Goal: Information Seeking & Learning: Stay updated

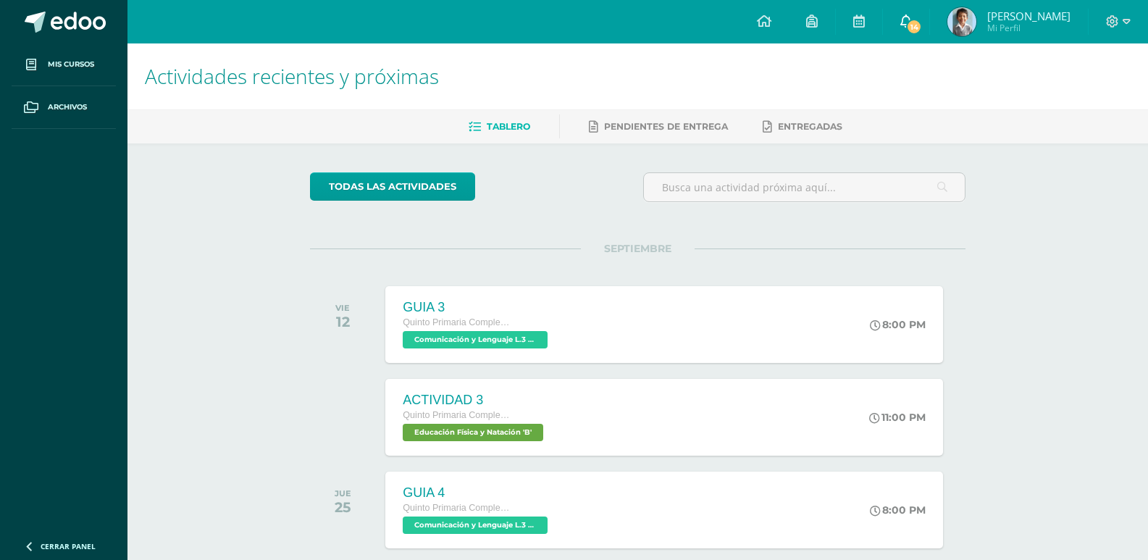
click at [914, 11] on link "14" at bounding box center [906, 21] width 46 height 43
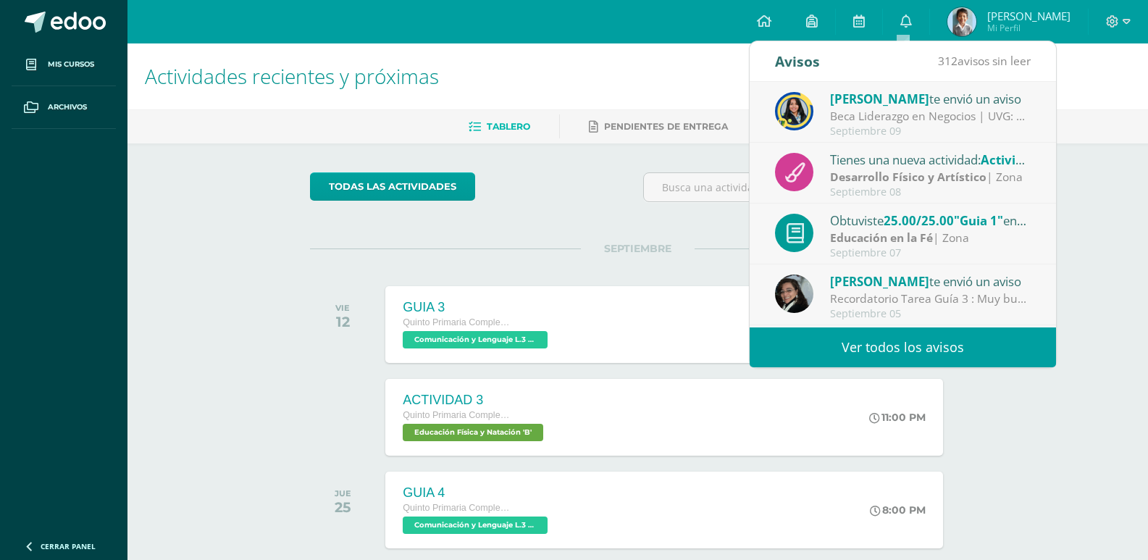
click at [820, 117] on div "[PERSON_NAME] te envió un aviso Beca Liderazgo en Negocios | UVG: Gusto en salu…" at bounding box center [903, 113] width 256 height 48
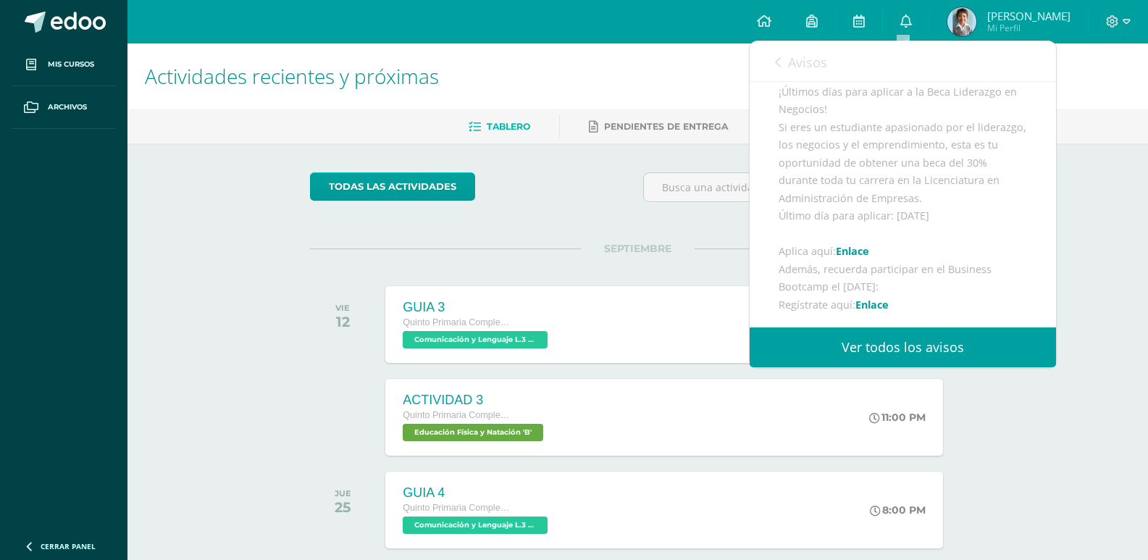
scroll to position [290, 0]
click at [846, 234] on link "Enlace" at bounding box center [852, 227] width 33 height 14
click at [819, 64] on span "Avisos" at bounding box center [807, 62] width 39 height 17
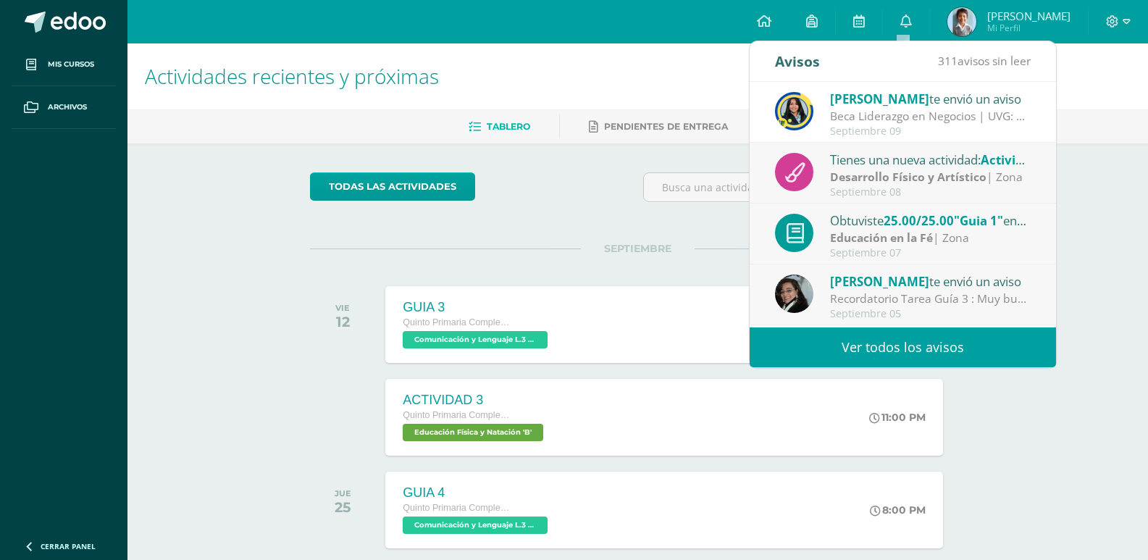
click at [957, 173] on strong "Desarrollo Físico y Artístico" at bounding box center [908, 177] width 156 height 16
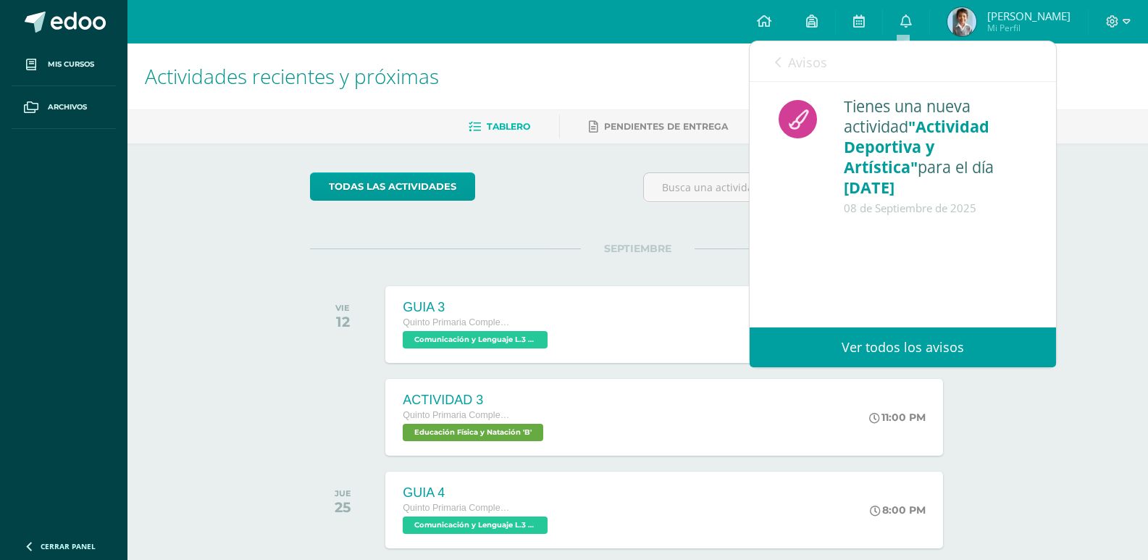
scroll to position [0, 0]
click at [787, 55] on link "Avisos" at bounding box center [801, 61] width 52 height 41
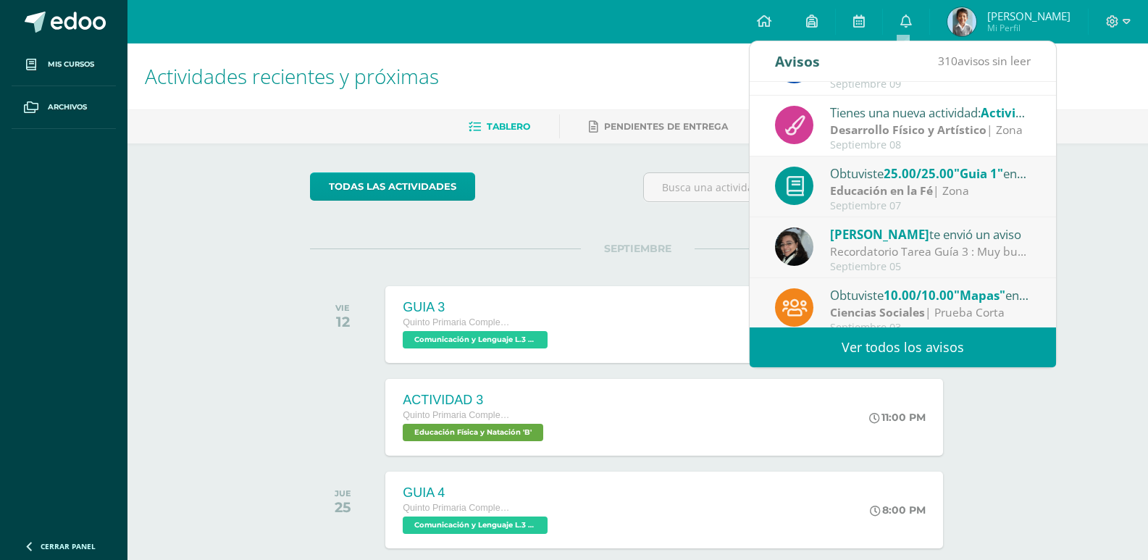
scroll to position [72, 0]
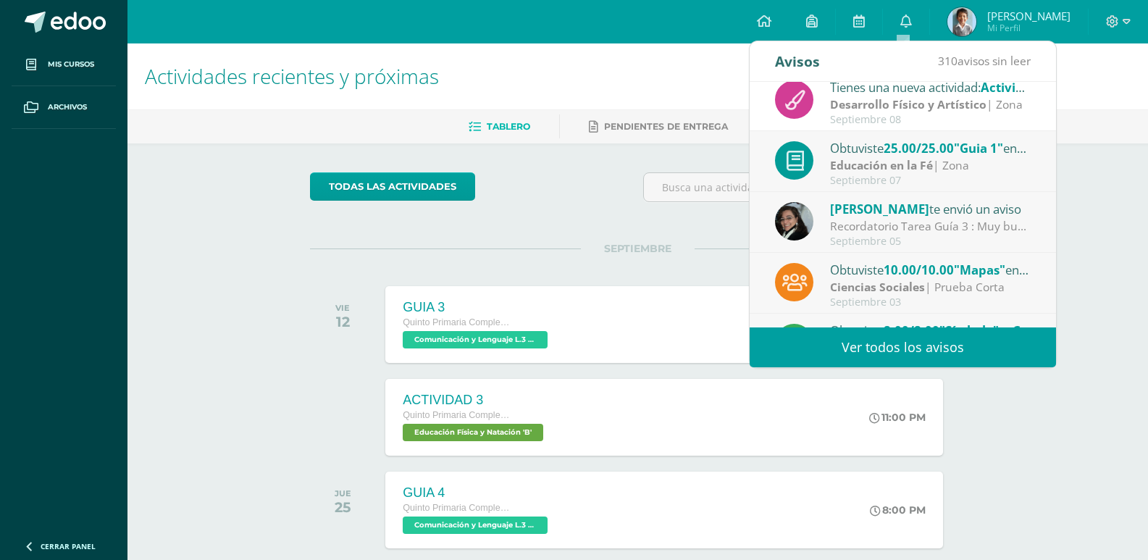
click at [937, 228] on div "Recordatorio Tarea Guía 3 : Muy buen día queridos alumnos y apreciables Padres …" at bounding box center [930, 226] width 201 height 17
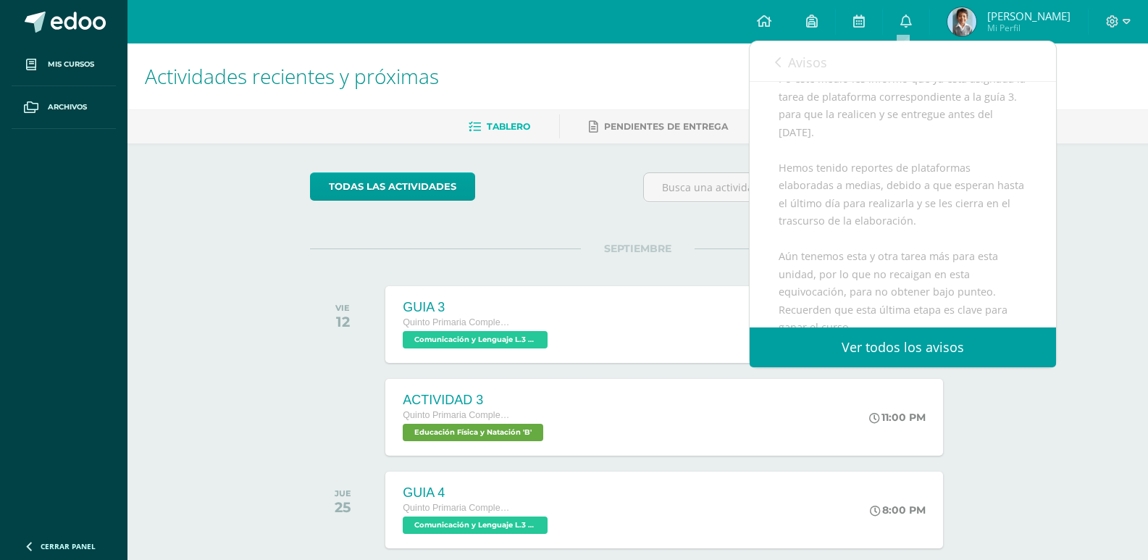
scroll to position [290, 0]
click at [804, 69] on span "Avisos" at bounding box center [807, 62] width 39 height 17
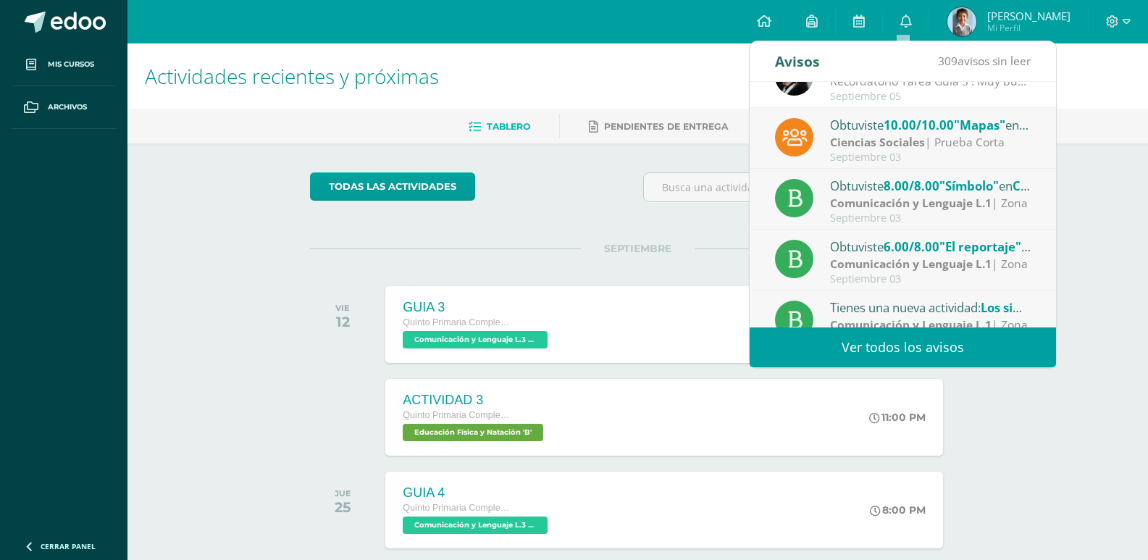
scroll to position [241, 0]
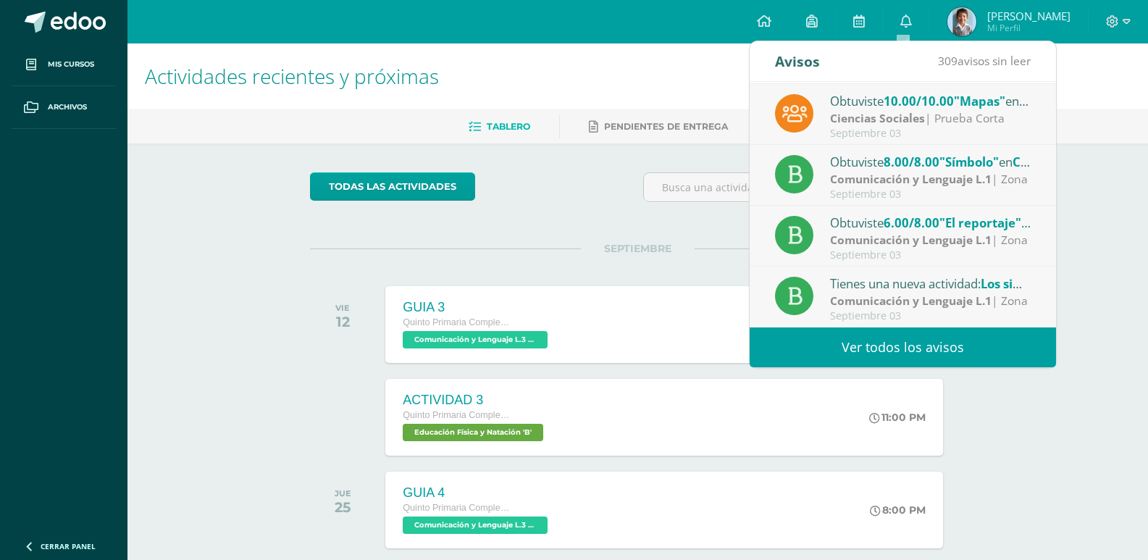
click at [929, 229] on span "6.00/8.00" at bounding box center [912, 222] width 56 height 17
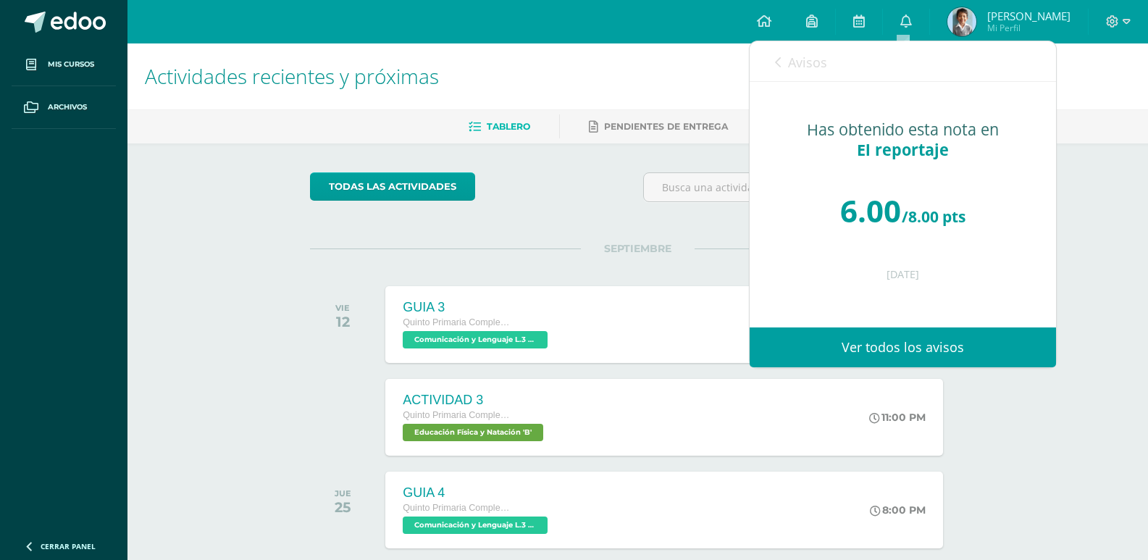
scroll to position [0, 0]
click at [794, 68] on span "Avisos" at bounding box center [807, 62] width 39 height 17
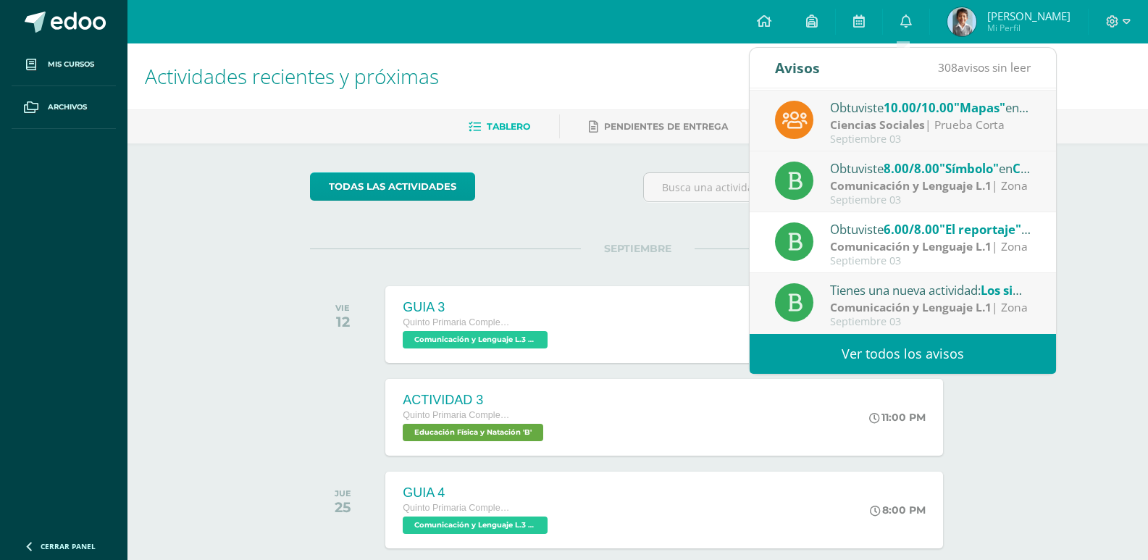
scroll to position [72, 0]
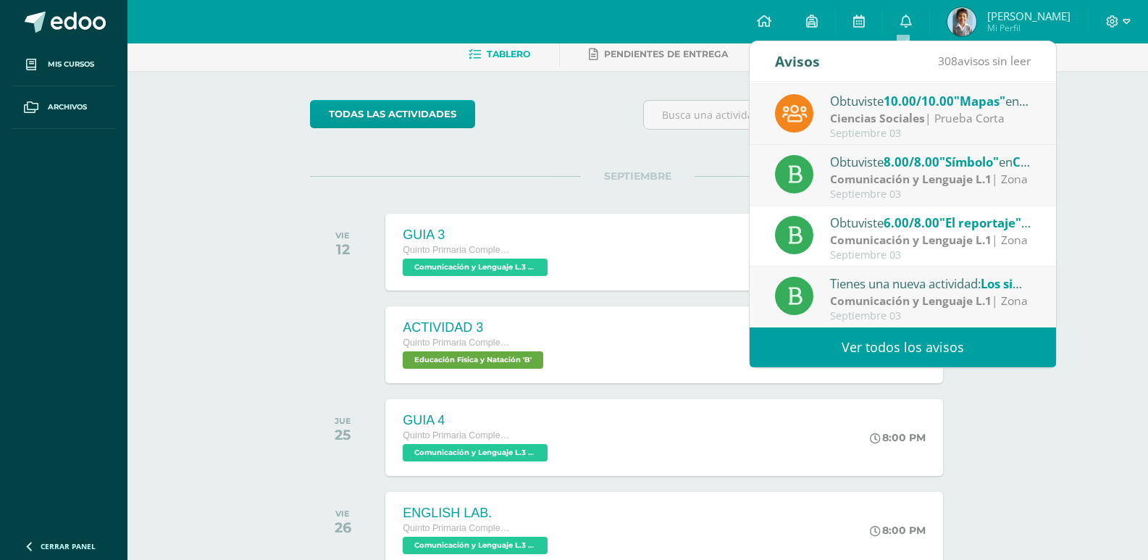
click at [908, 289] on div "Tienes una nueva actividad: Los simbolos y sus usos" at bounding box center [930, 283] width 201 height 19
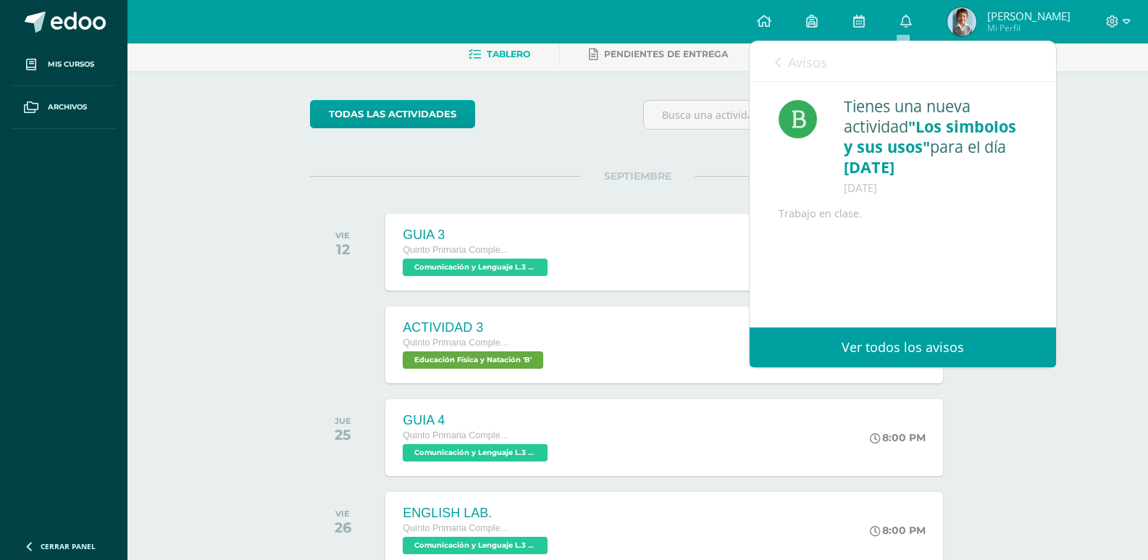
click at [812, 69] on span "Avisos" at bounding box center [807, 62] width 39 height 17
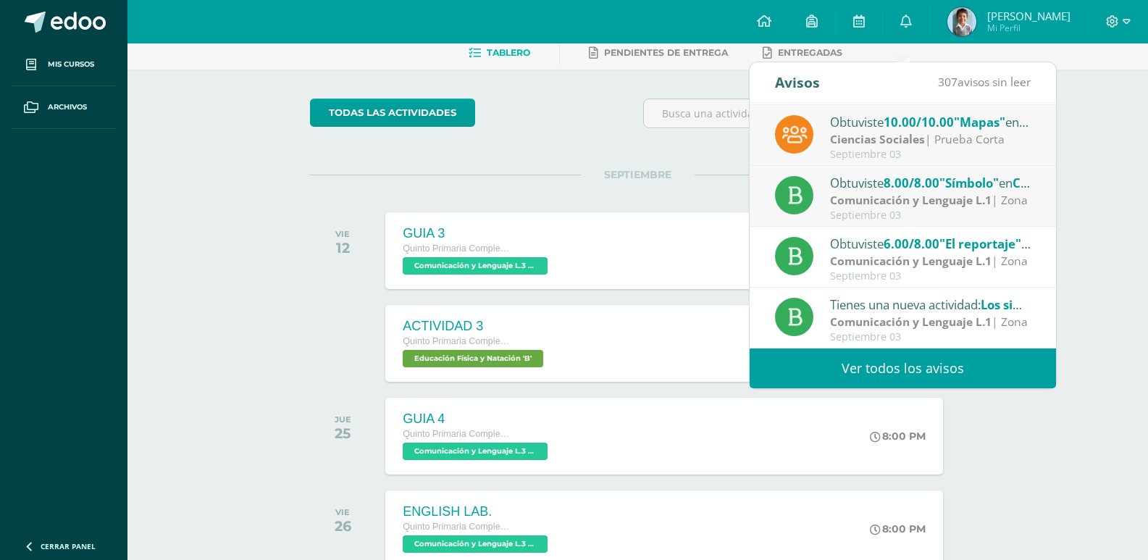
scroll to position [145, 0]
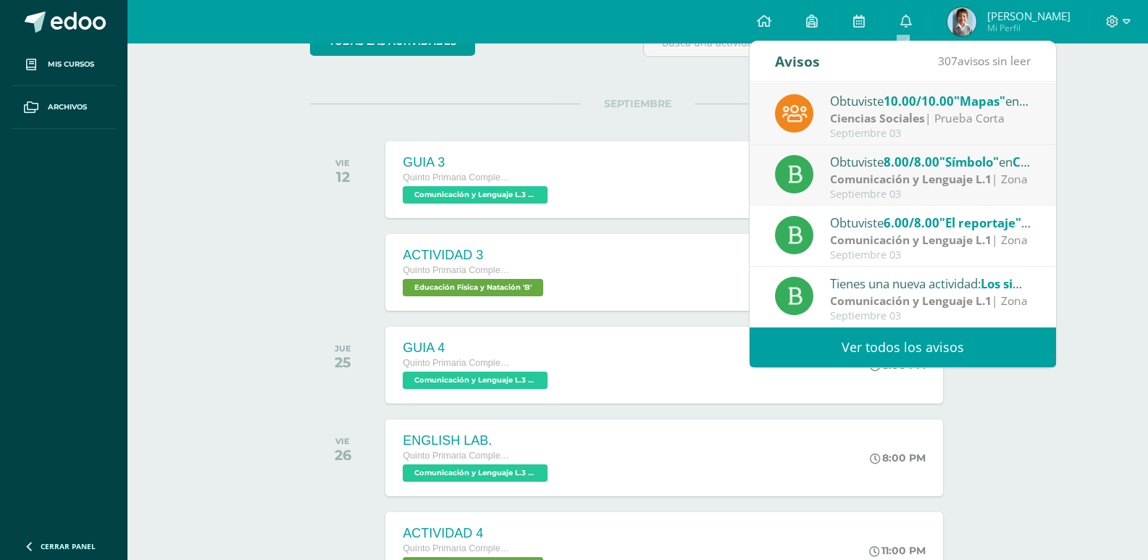
click at [901, 299] on strong "Comunicación y Lenguaje L.1" at bounding box center [911, 301] width 162 height 16
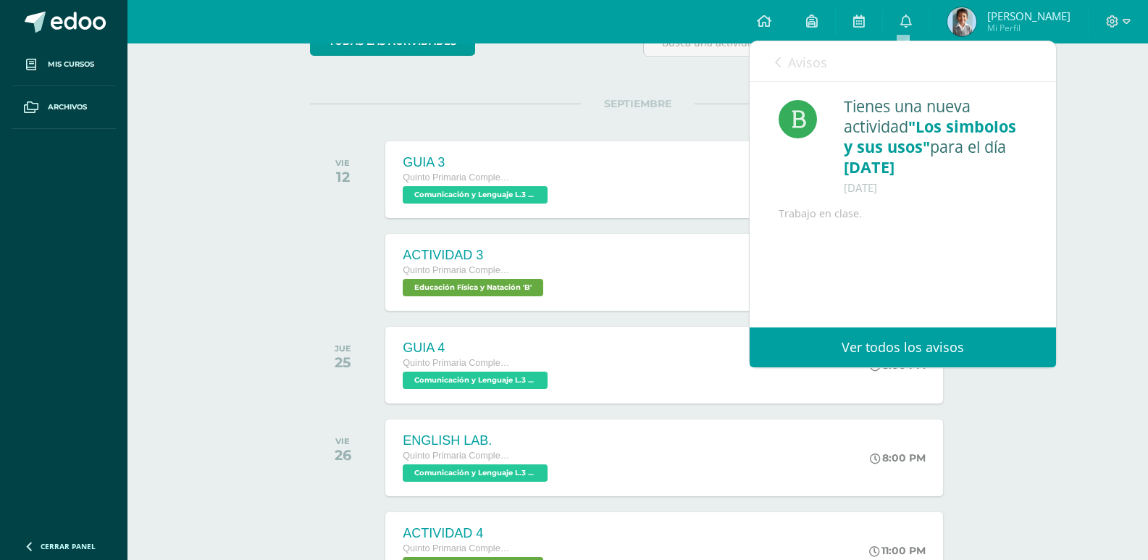
click at [816, 75] on link "Avisos" at bounding box center [801, 61] width 52 height 41
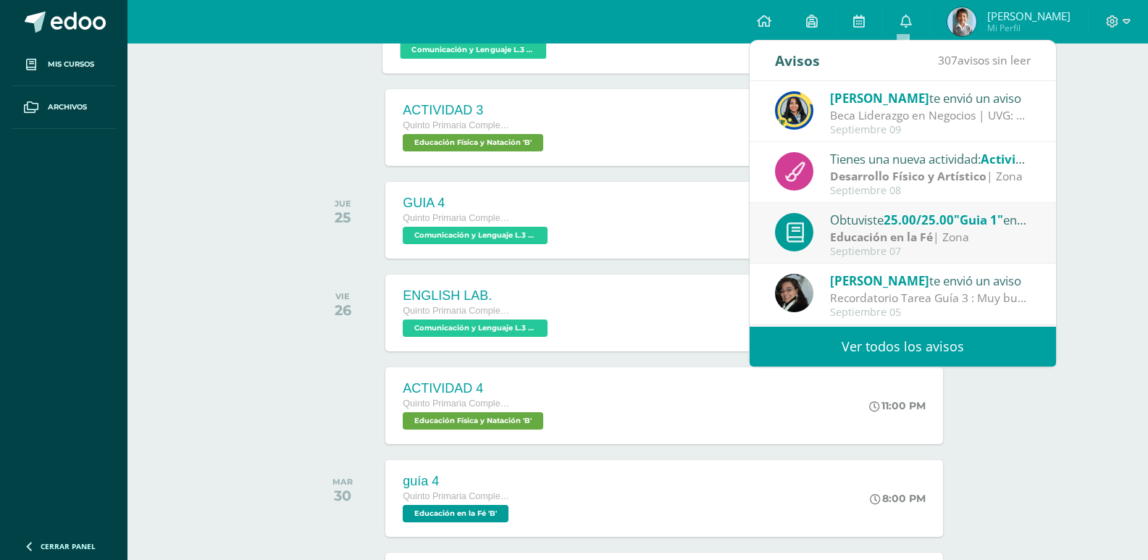
scroll to position [217, 0]
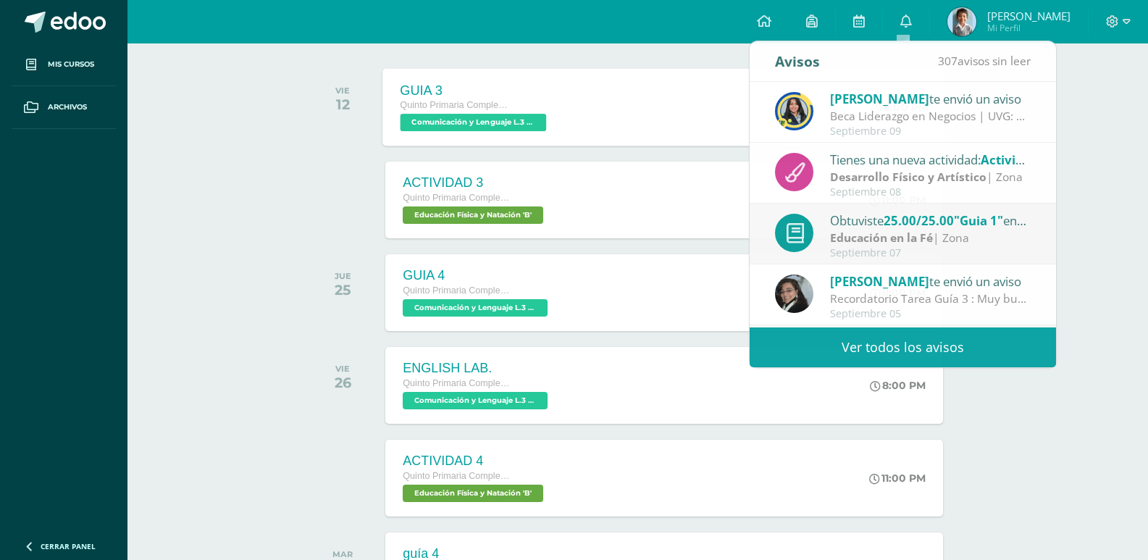
click at [514, 108] on div "Quinto Primaria Complementaria" at bounding box center [476, 106] width 150 height 16
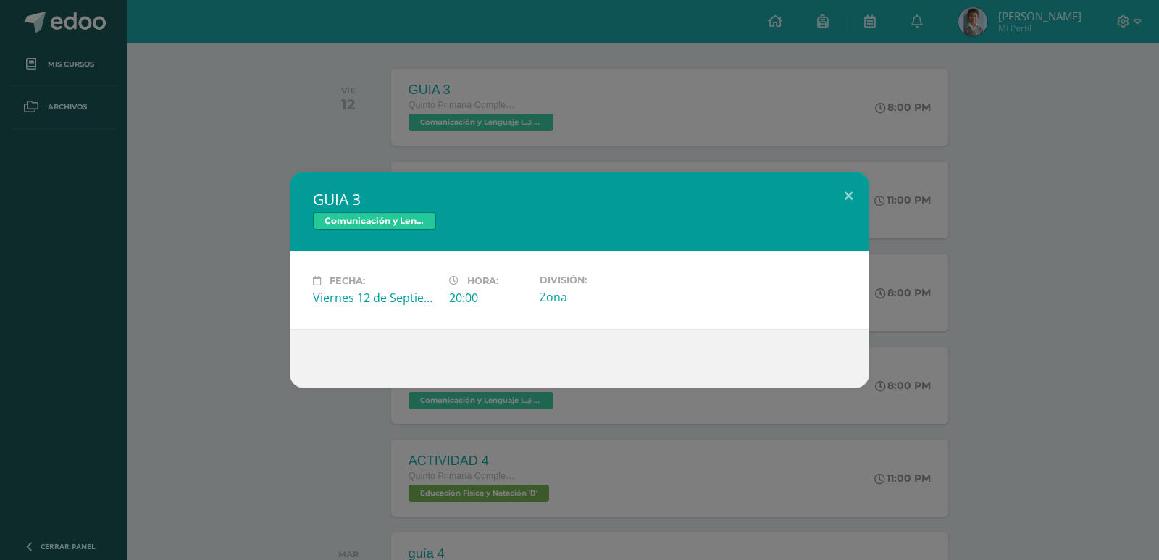
click at [212, 135] on div "GUIA 3 Comunicación y Lenguaje L.3 (Inglés y Laboratorio) Fecha: [DATE] Hora: 2…" at bounding box center [579, 280] width 1159 height 560
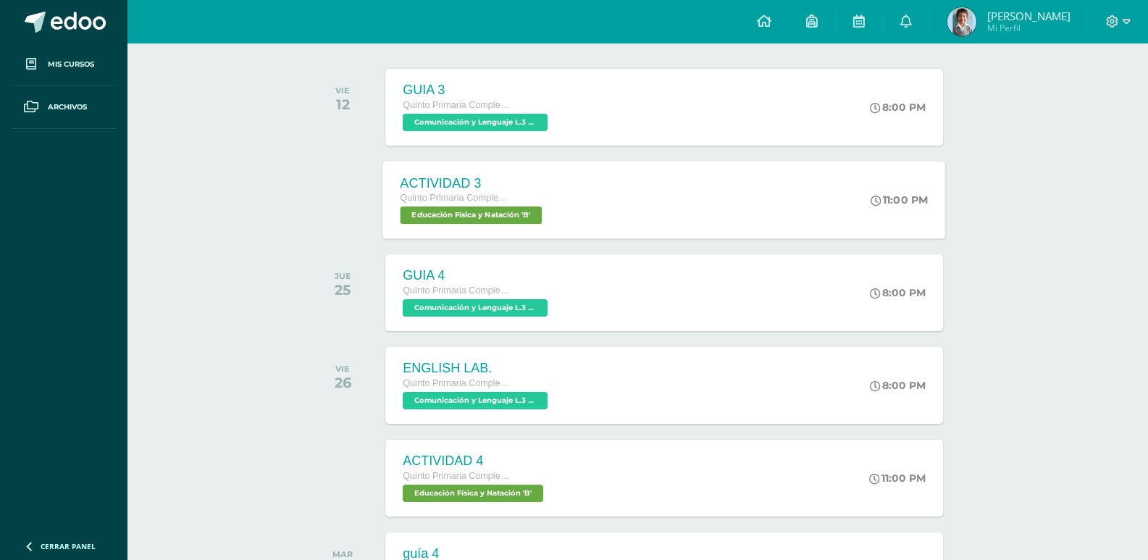
click at [477, 227] on div "ACTIVIDAD 3 Quinto Primaria Complementaria Educación Física y Natación 'B'" at bounding box center [473, 200] width 180 height 78
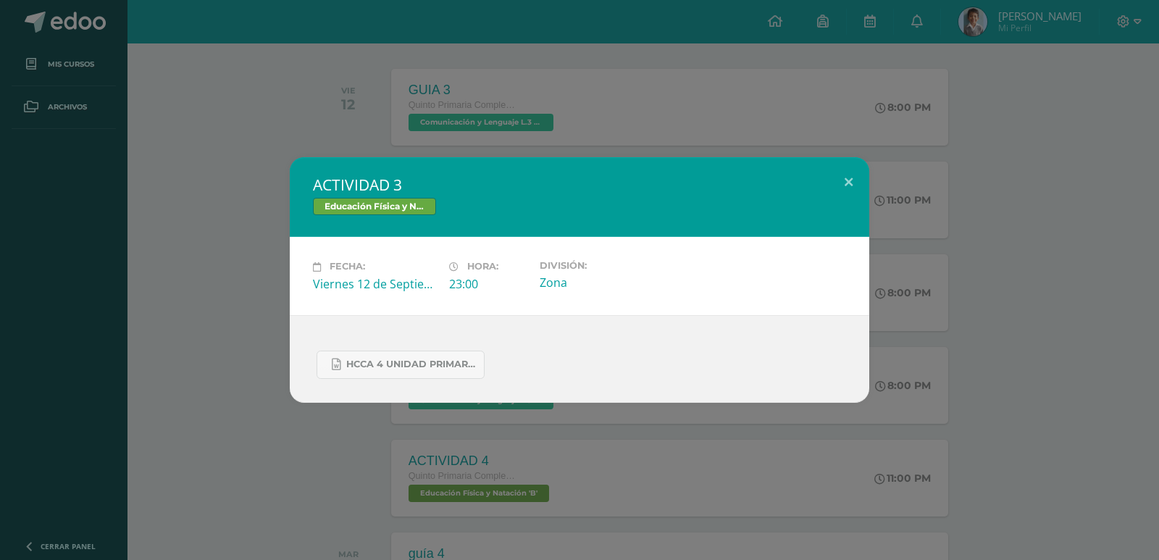
click at [240, 226] on div "ACTIVIDAD 3 Educación Física y Natación Fecha: [DATE] Hora: 23:00 División:" at bounding box center [579, 279] width 1147 height 245
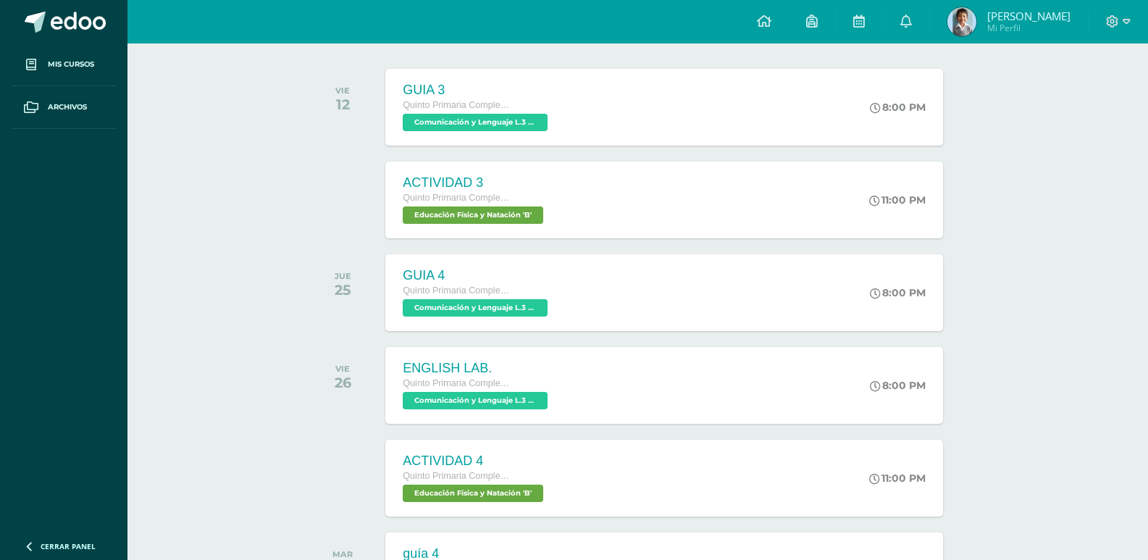
click at [458, 332] on div "JUE 25 GUIA 4 Quinto Primaria Complementaria Comunicación y Lenguaje L.3 (Inglé…" at bounding box center [638, 292] width 656 height 81
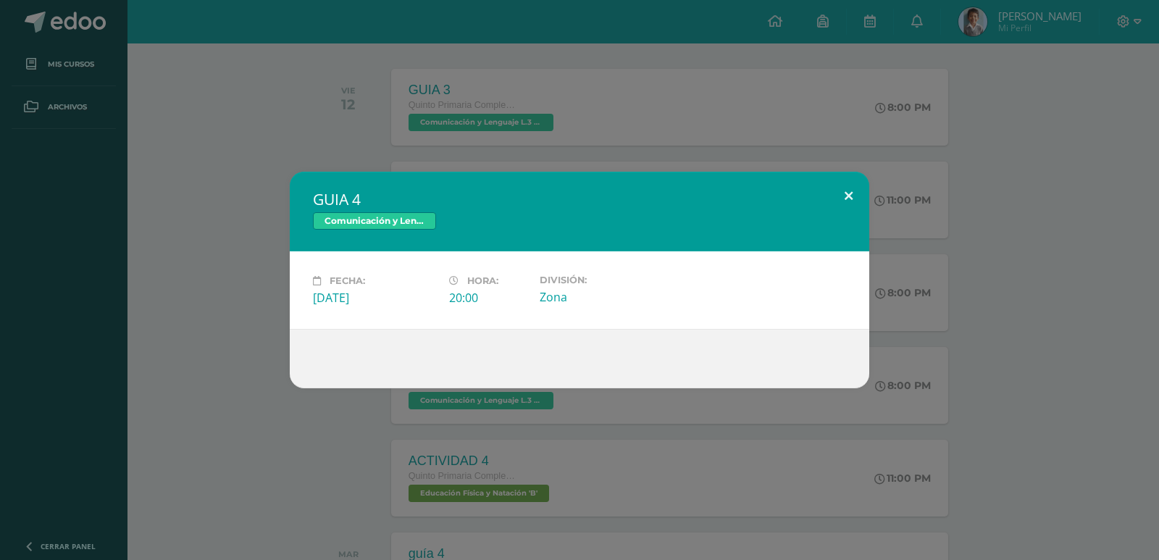
click at [864, 184] on button at bounding box center [848, 196] width 41 height 49
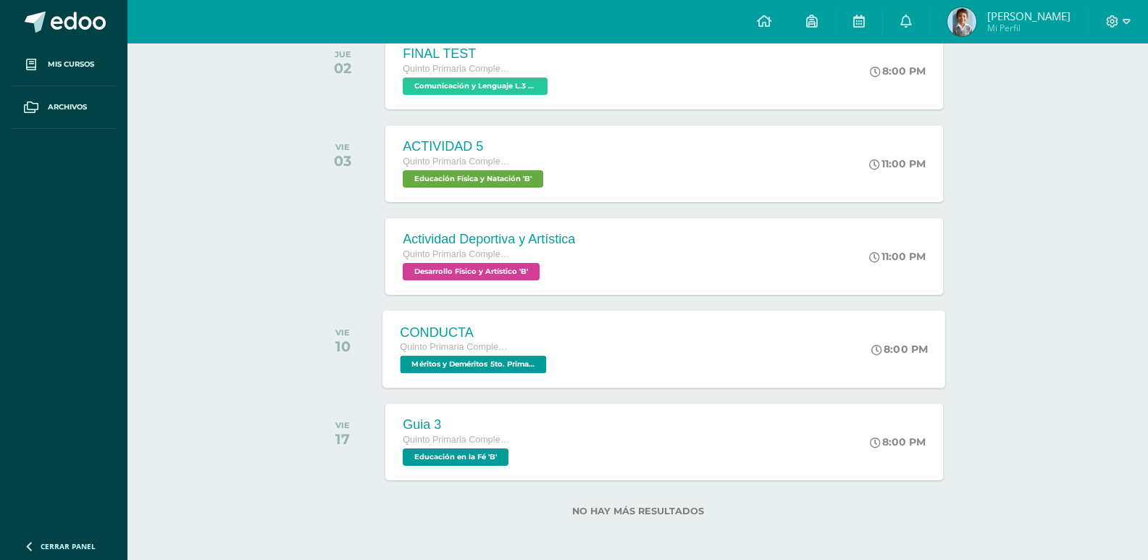
scroll to position [813, 0]
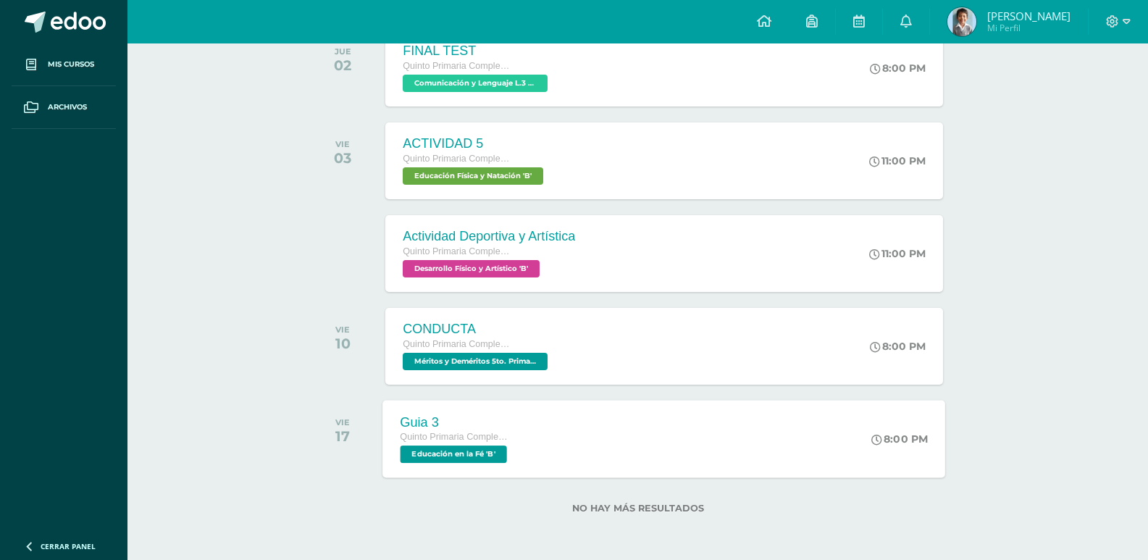
click at [464, 456] on span "Educación en la Fé 'B'" at bounding box center [454, 453] width 106 height 17
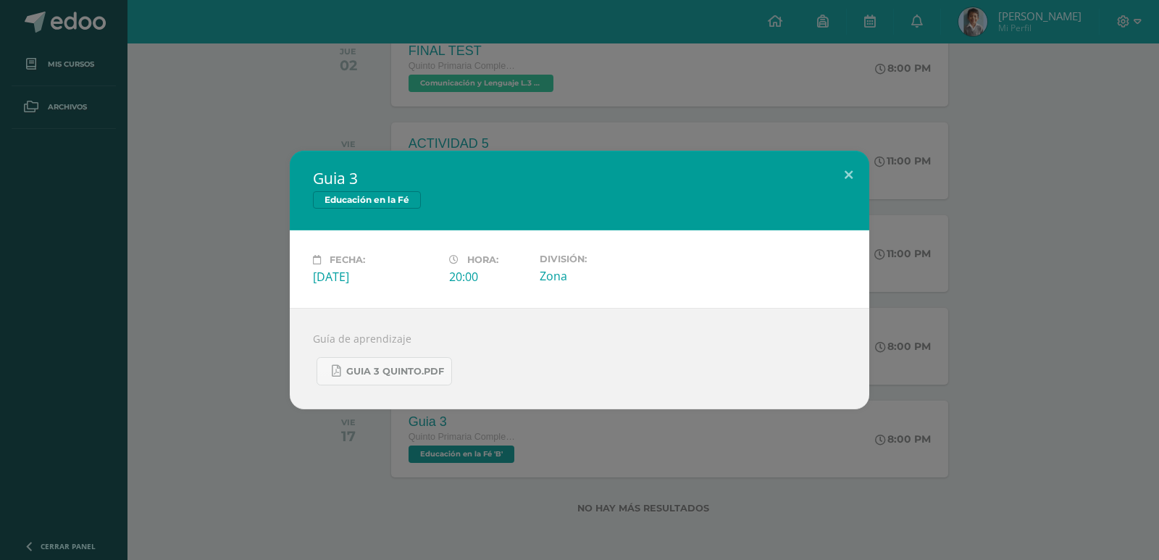
click at [298, 391] on div "Guía de aprendizaje guia 3 quinto.pdf" at bounding box center [579, 358] width 579 height 101
click at [276, 394] on div "Guia 3 Educación en la Fé Fecha: [DATE] Hora: 20:00 División: Zona" at bounding box center [579, 280] width 1147 height 259
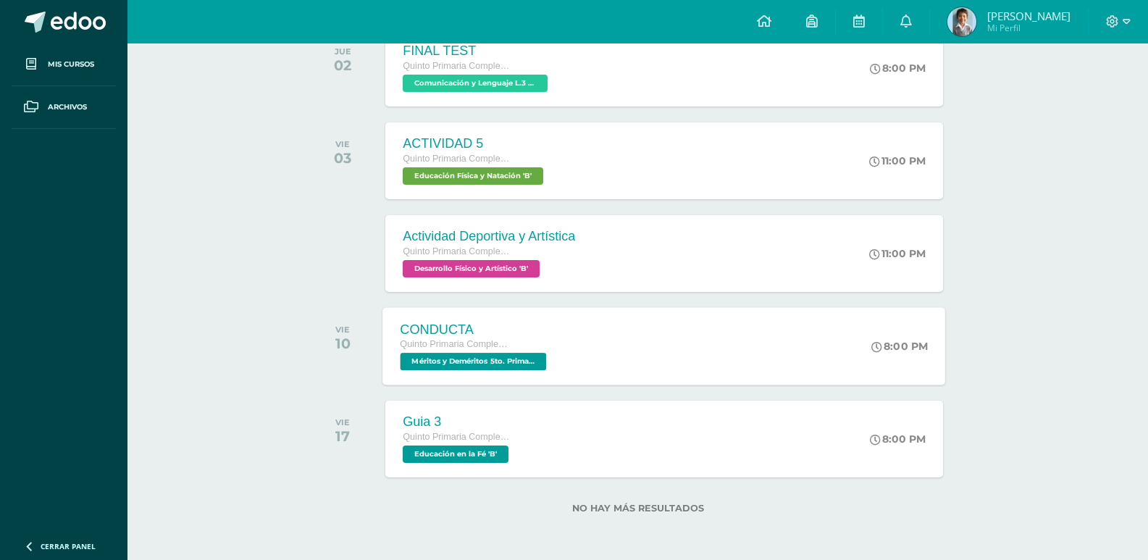
click at [469, 361] on span "Méritos y Deméritos 5to. Primaria ¨B¨ 'B'" at bounding box center [474, 361] width 146 height 17
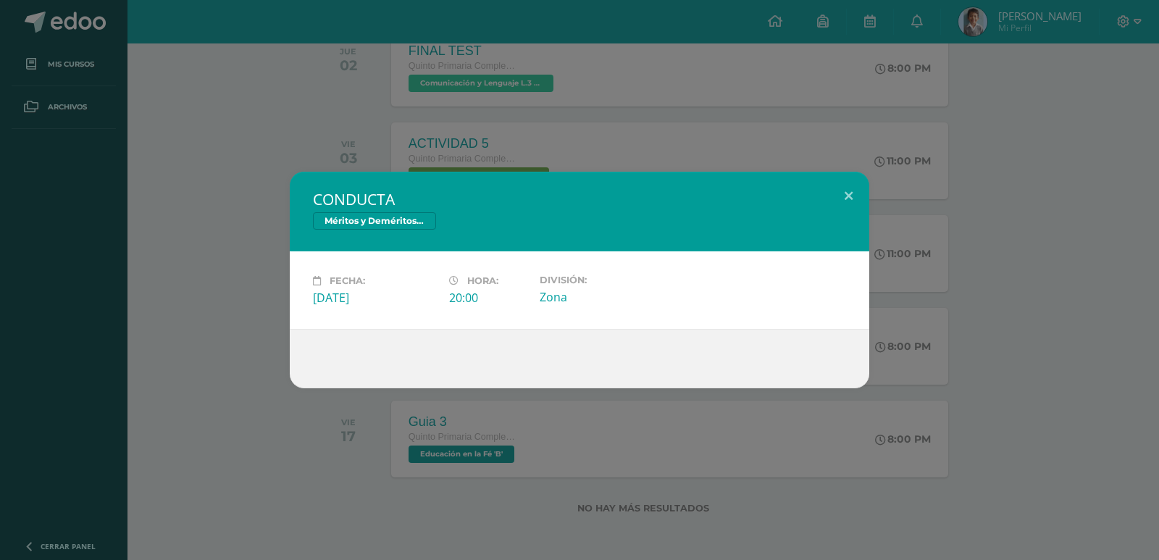
click at [259, 359] on div "CONDUCTA Méritos y Deméritos 5to. Primaria ¨B¨ Fecha: [DATE] Hora: 20:00 Divisi…" at bounding box center [579, 280] width 1147 height 217
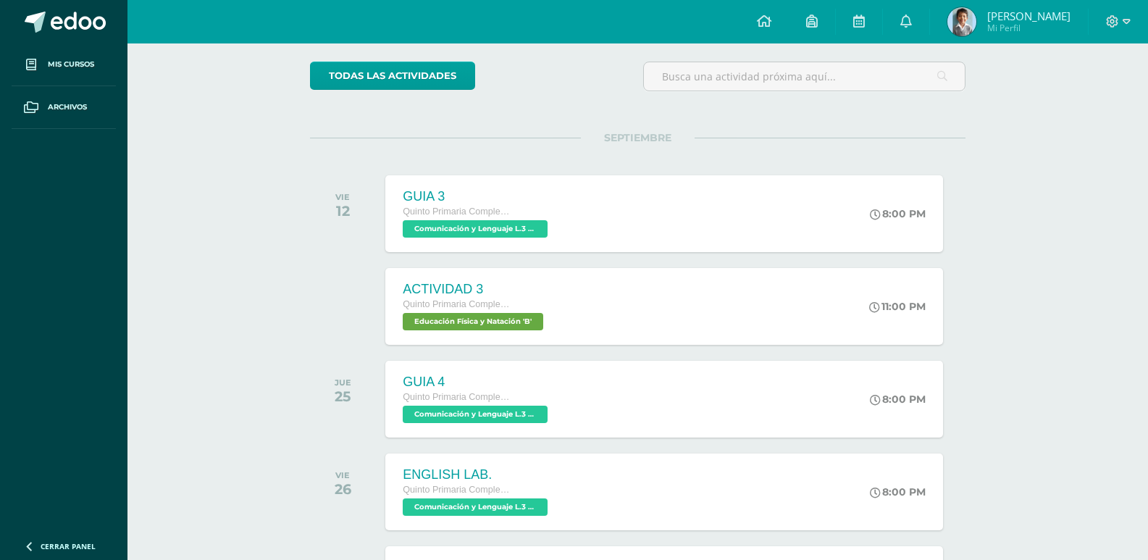
scroll to position [0, 0]
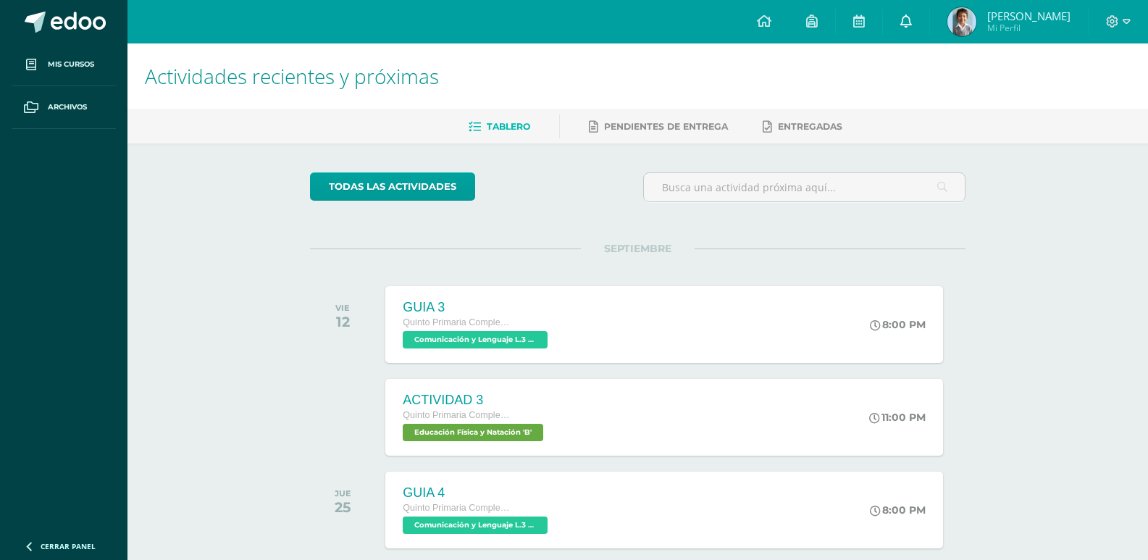
click at [915, 26] on link "0" at bounding box center [906, 21] width 46 height 43
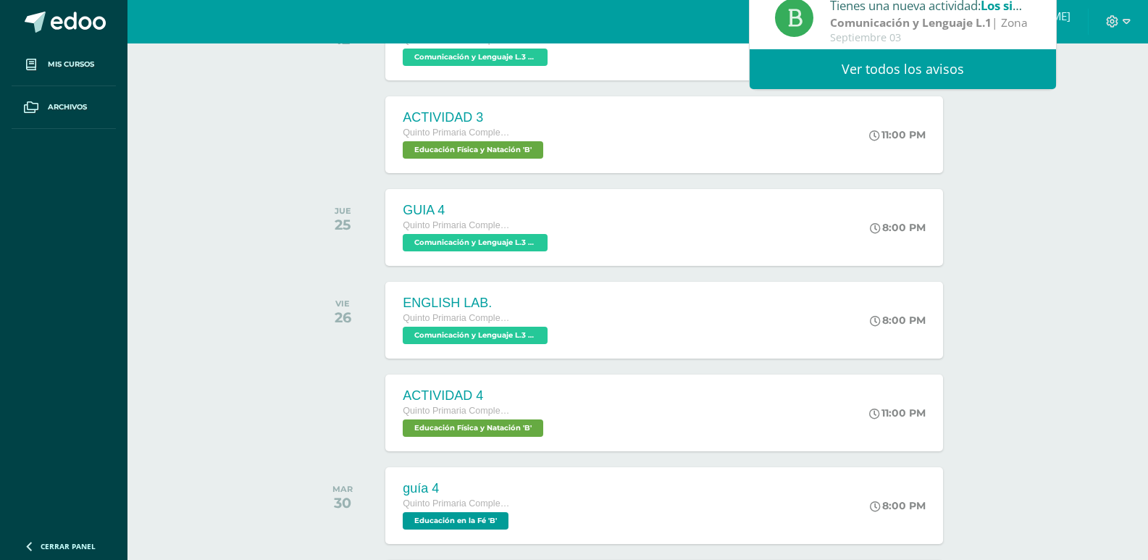
scroll to position [362, 0]
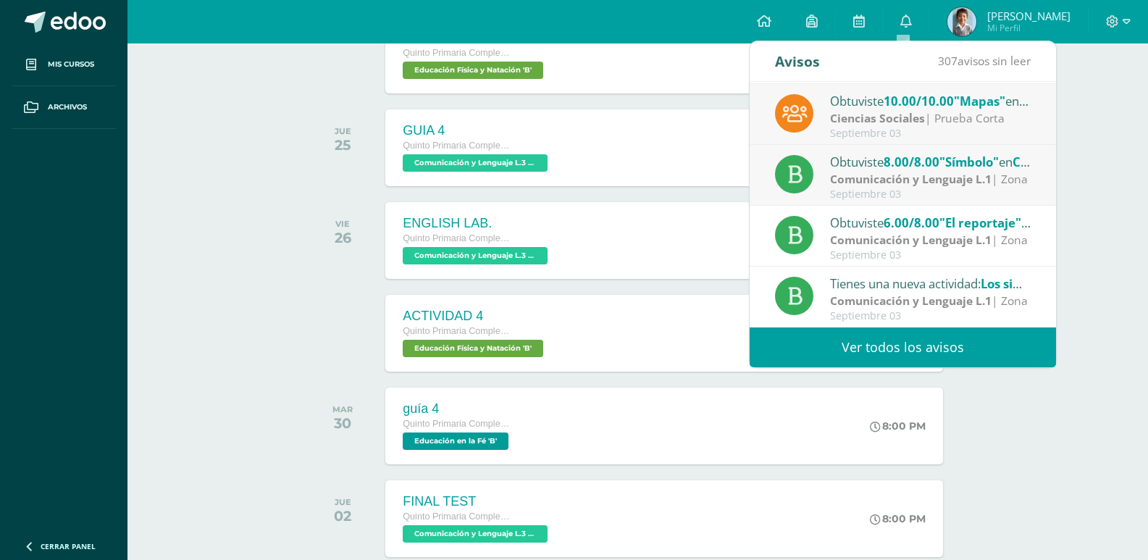
click at [833, 352] on link "Ver todos los avisos" at bounding box center [903, 347] width 306 height 40
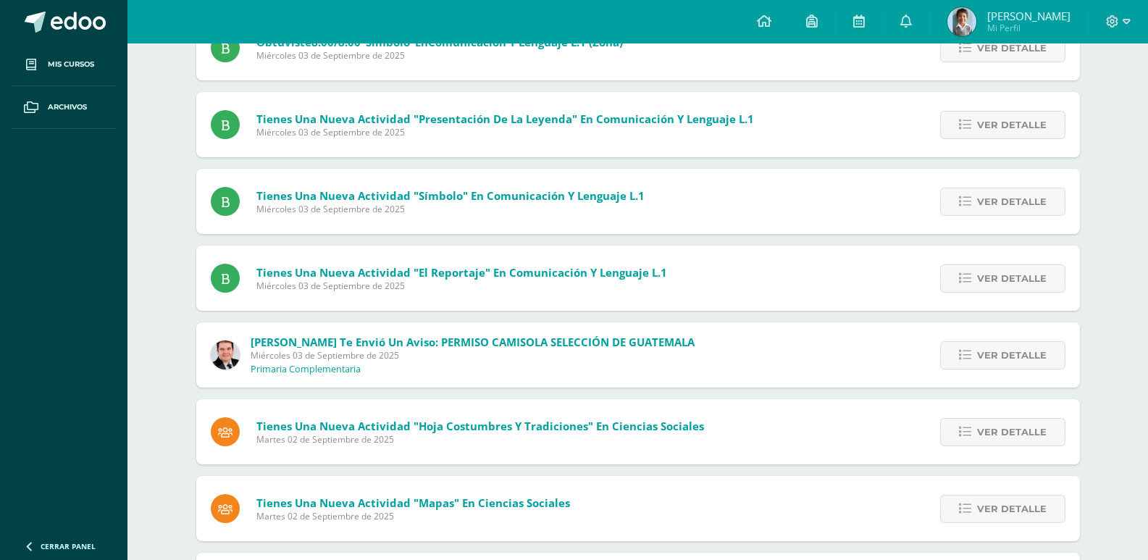
scroll to position [362, 0]
click at [974, 439] on link "Ver detalle" at bounding box center [1002, 431] width 125 height 28
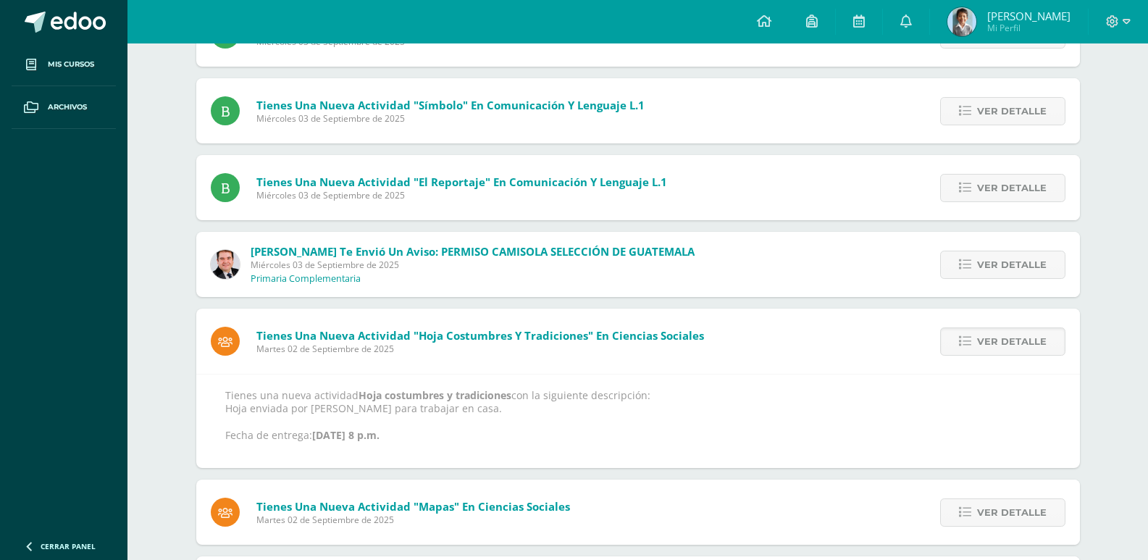
scroll to position [507, 0]
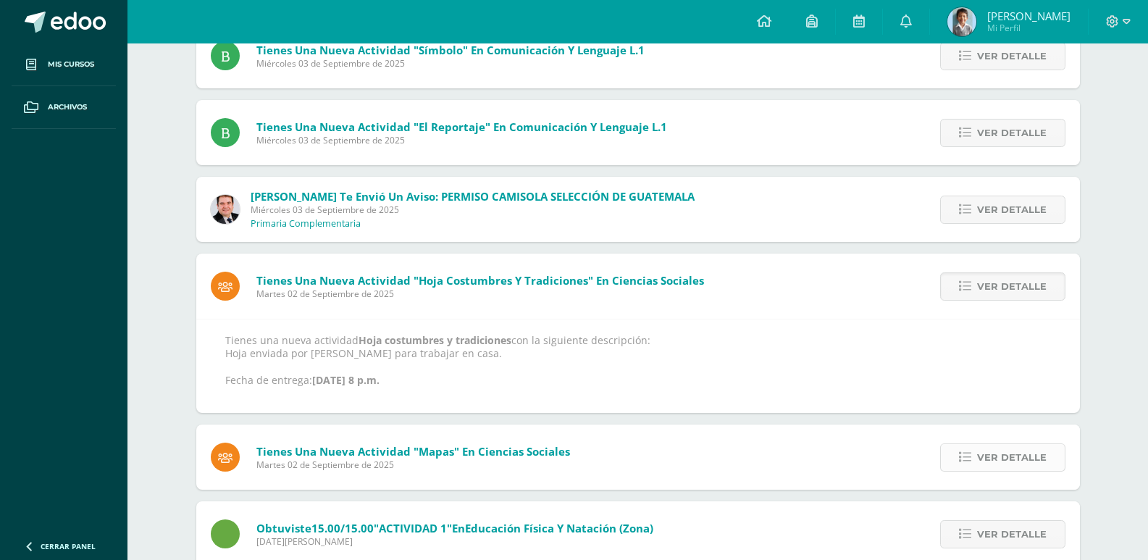
click at [1008, 452] on span "Ver detalle" at bounding box center [1012, 457] width 70 height 27
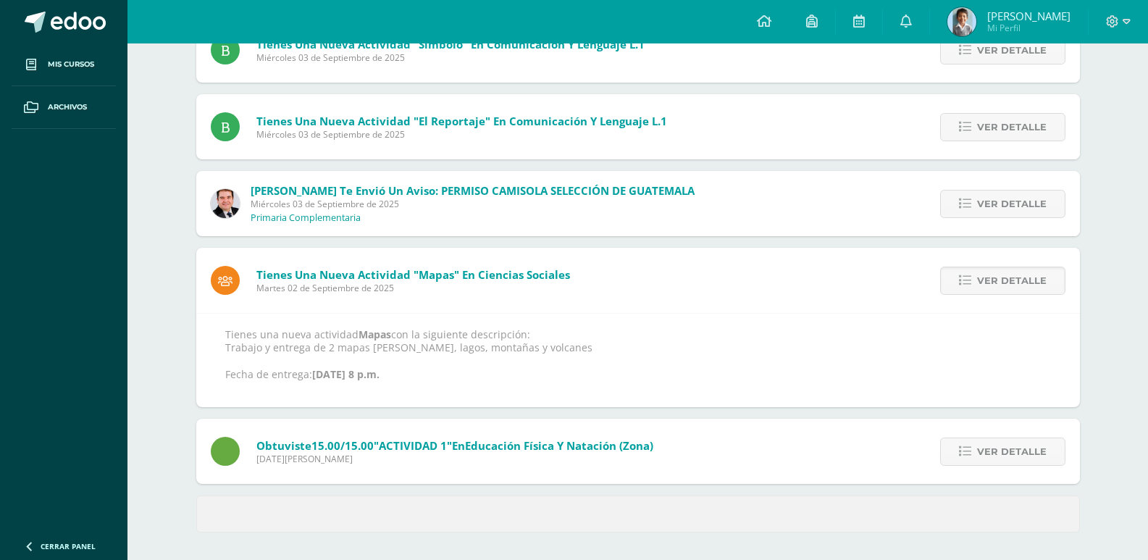
scroll to position [514, 0]
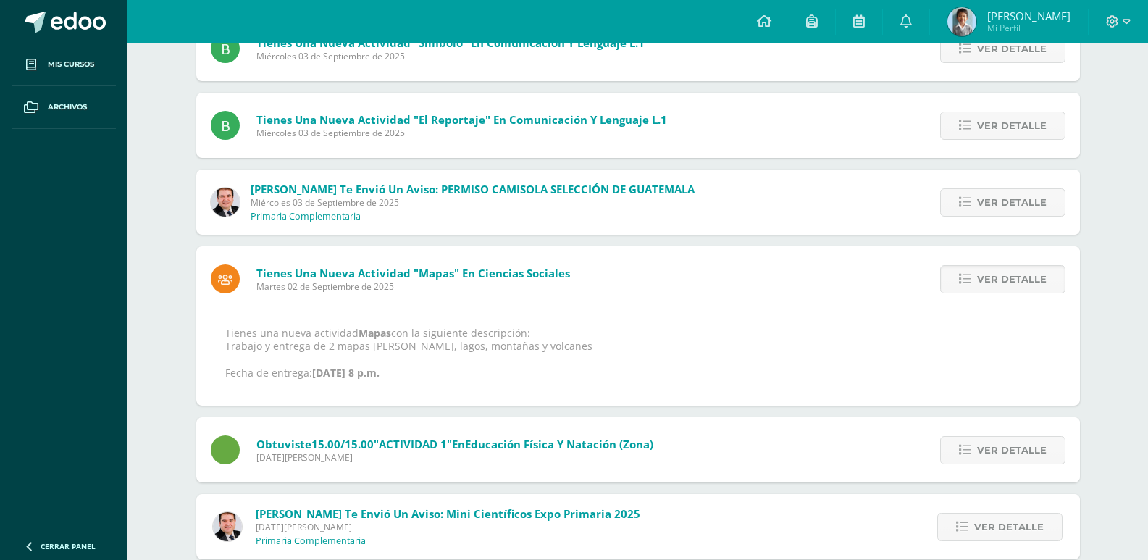
click at [816, 142] on div "Tienes una nueva actividad "El reportaje" En Comunicación y Lenguaje L.1 [DATE]…" at bounding box center [638, 125] width 884 height 65
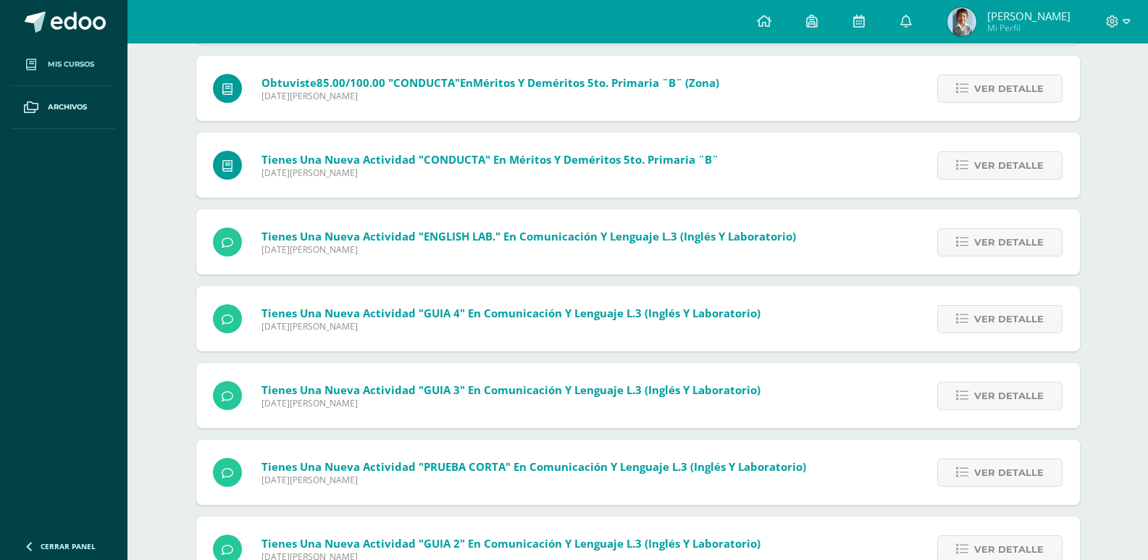
scroll to position [1404, 0]
